Goal: Download file/media

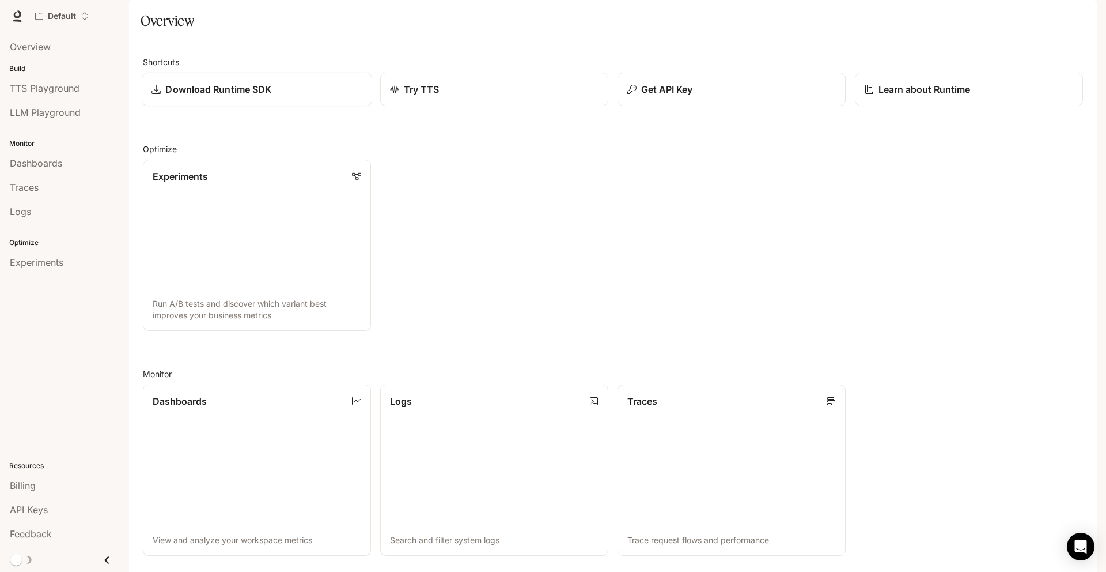
click at [260, 96] on p "Download Runtime SDK" at bounding box center [218, 89] width 106 height 14
click at [218, 96] on p "Download Runtime SDK" at bounding box center [218, 89] width 106 height 14
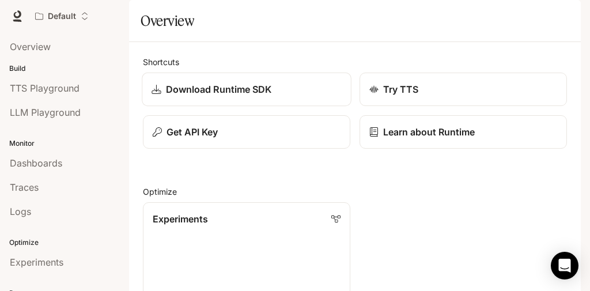
click at [291, 96] on div "Download Runtime SDK" at bounding box center [247, 89] width 190 height 14
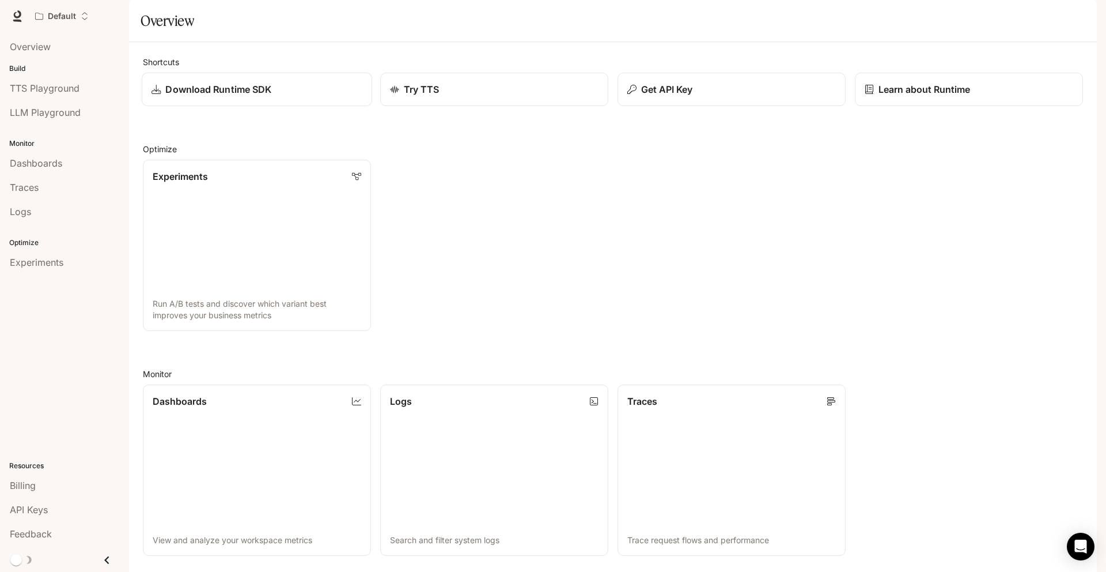
click at [239, 107] on link "Download Runtime SDK" at bounding box center [257, 90] width 230 height 34
click at [1087, 21] on button "button" at bounding box center [1080, 16] width 23 height 23
click at [816, 192] on div at bounding box center [553, 286] width 1106 height 572
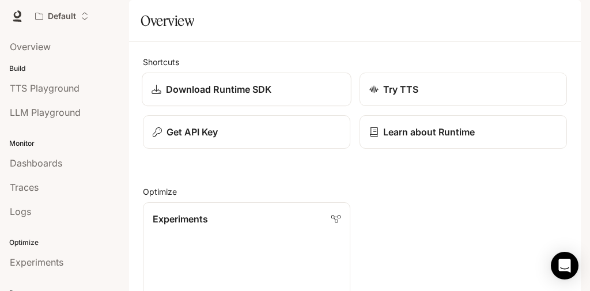
click at [256, 96] on p "Download Runtime SDK" at bounding box center [219, 89] width 106 height 14
click at [155, 94] on icon at bounding box center [156, 89] width 9 height 9
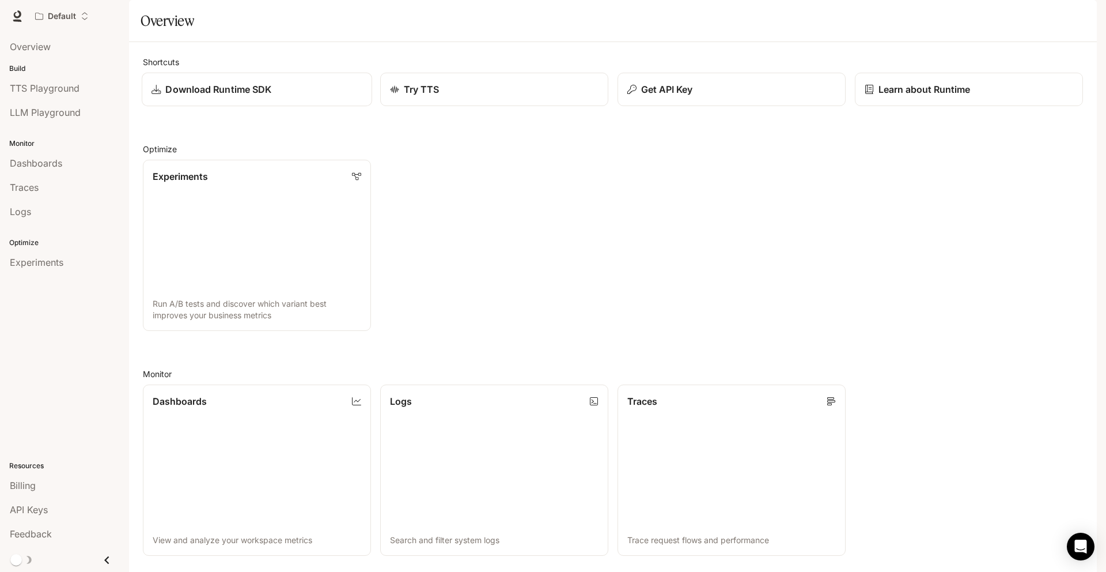
click at [291, 96] on div "Download Runtime SDK" at bounding box center [257, 89] width 211 height 14
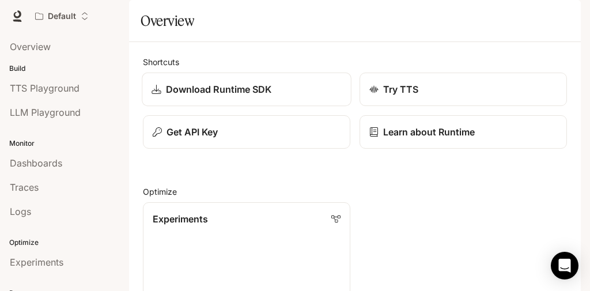
click at [271, 96] on p "Download Runtime SDK" at bounding box center [219, 89] width 106 height 14
click at [240, 96] on p "Download Runtime SDK" at bounding box center [219, 89] width 106 height 14
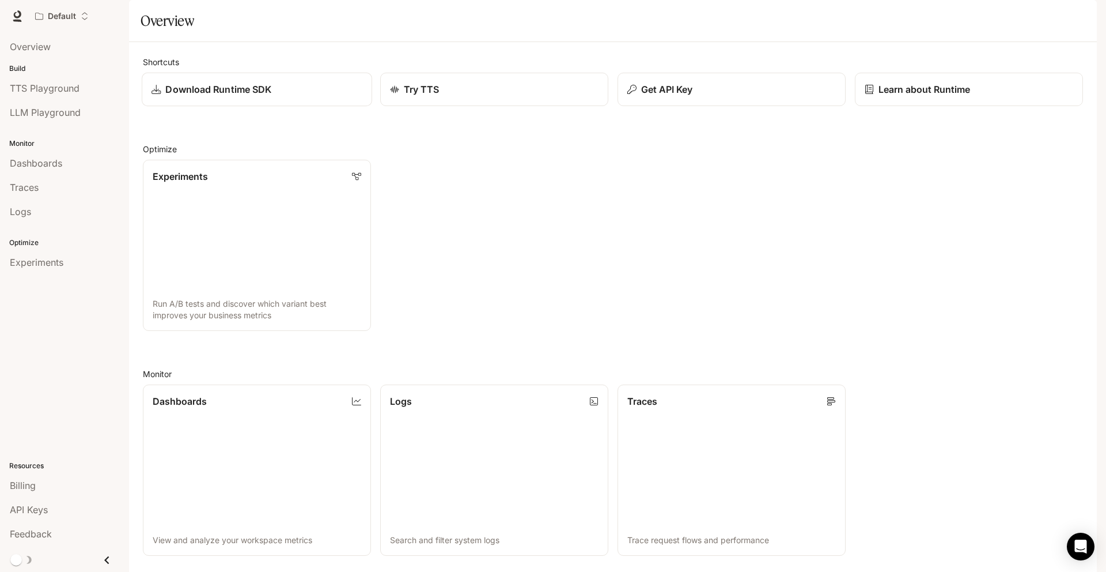
click at [278, 96] on div "Download Runtime SDK" at bounding box center [257, 89] width 211 height 14
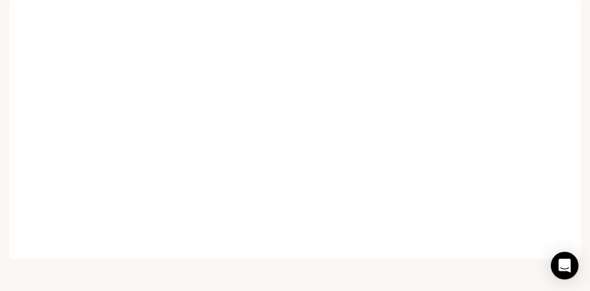
click at [452, 16] on span "Runtime" at bounding box center [456, 16] width 31 height 14
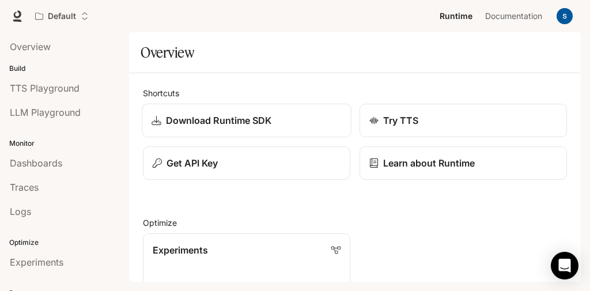
click at [205, 130] on link "Download Runtime SDK" at bounding box center [247, 121] width 210 height 34
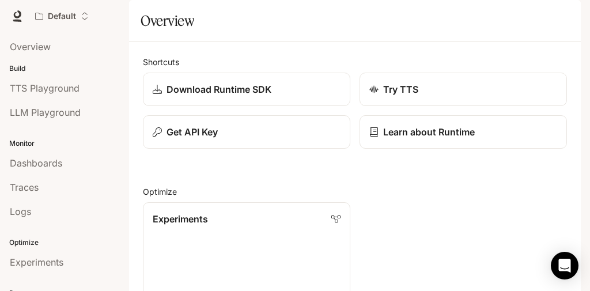
click at [568, 15] on img "button" at bounding box center [565, 16] width 16 height 16
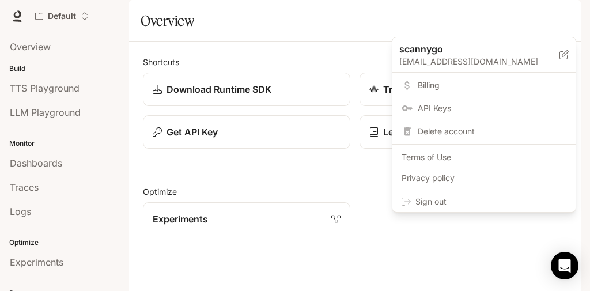
click at [305, 81] on div at bounding box center [295, 145] width 590 height 291
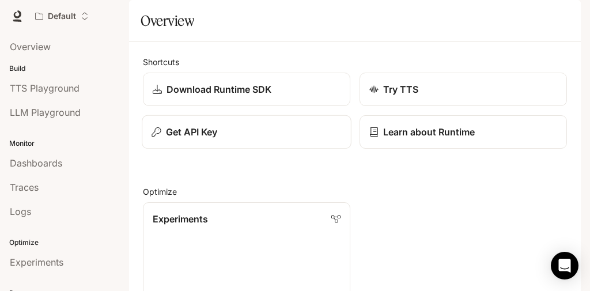
click at [277, 139] on div "Get API Key" at bounding box center [247, 132] width 190 height 14
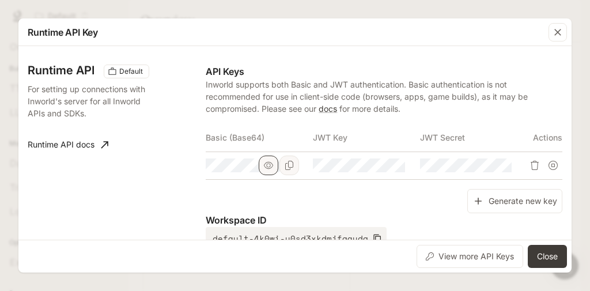
click at [270, 164] on icon "button" at bounding box center [268, 165] width 9 height 7
click at [270, 164] on icon "button" at bounding box center [268, 165] width 9 height 9
click at [270, 164] on icon "button" at bounding box center [268, 165] width 9 height 7
click at [270, 164] on icon "button" at bounding box center [268, 165] width 9 height 9
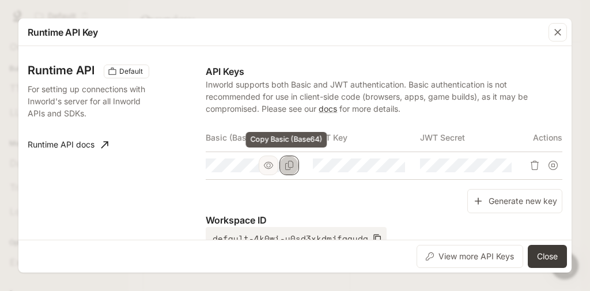
click at [290, 168] on icon "Copy Basic (Base64)" at bounding box center [289, 165] width 9 height 9
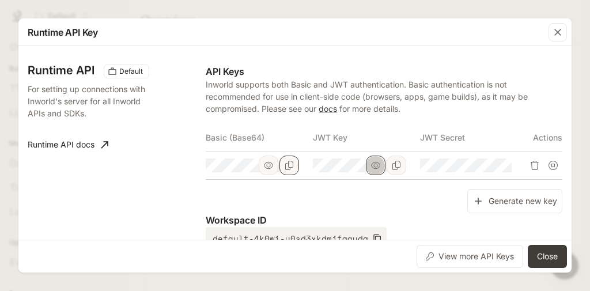
click at [371, 165] on icon "button" at bounding box center [375, 165] width 9 height 9
click at [557, 37] on icon "button" at bounding box center [558, 33] width 12 height 12
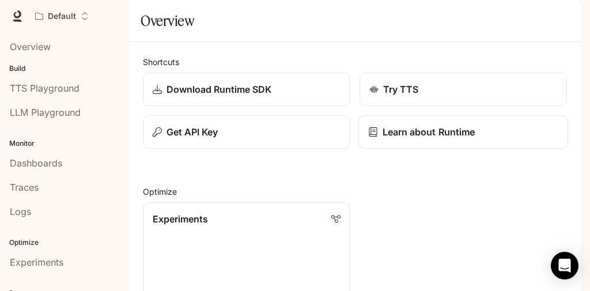
click at [414, 139] on p "Learn about Runtime" at bounding box center [429, 132] width 93 height 14
click at [268, 96] on p "Download Runtime SDK" at bounding box center [219, 89] width 106 height 14
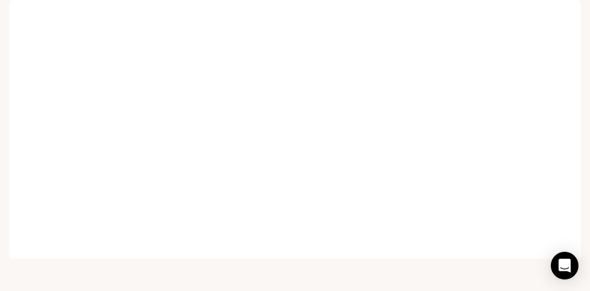
click at [464, 18] on span "Runtime" at bounding box center [456, 16] width 31 height 14
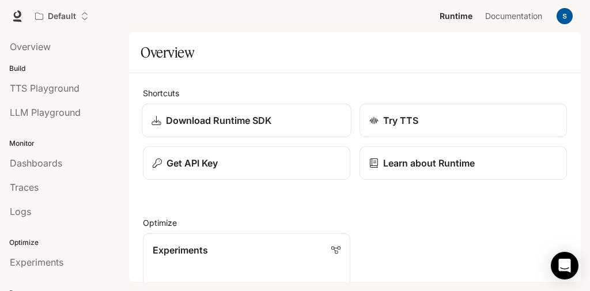
click at [259, 120] on p "Download Runtime SDK" at bounding box center [219, 121] width 106 height 14
